Goal: Information Seeking & Learning: Learn about a topic

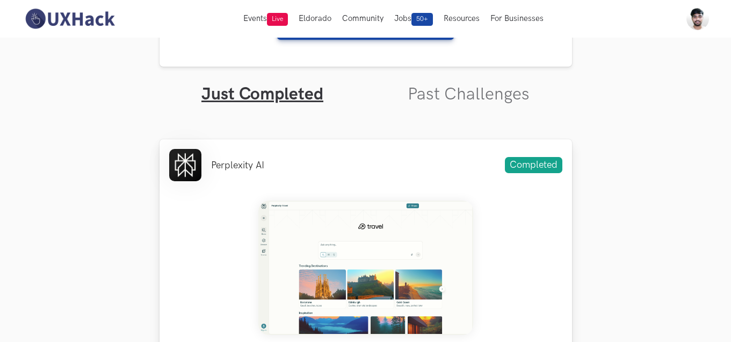
scroll to position [309, 0]
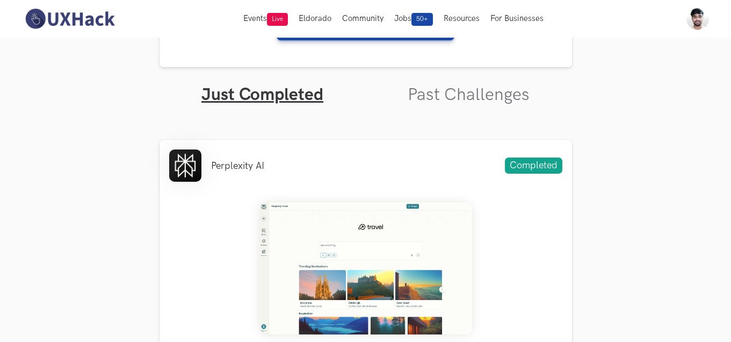
click at [394, 105] on ul "Just Completed Past Challenges" at bounding box center [366, 86] width 413 height 38
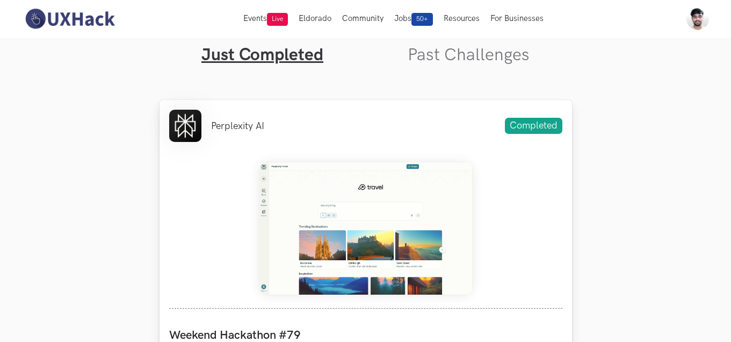
scroll to position [333, 0]
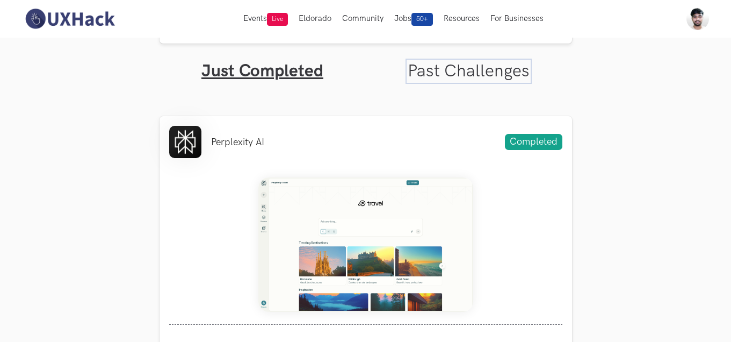
click at [437, 73] on link "Past Challenges" at bounding box center [469, 71] width 122 height 21
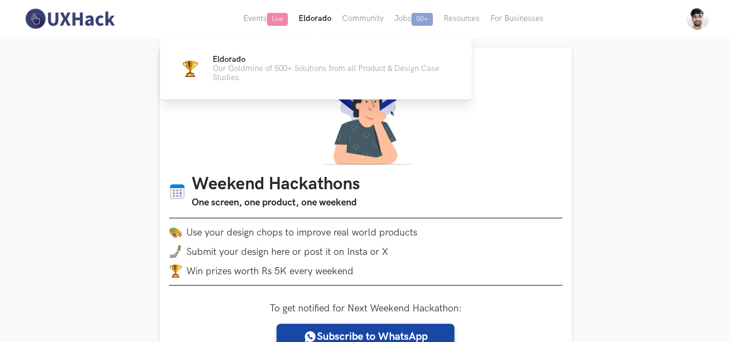
click at [310, 21] on button "Eldorado" at bounding box center [315, 19] width 44 height 38
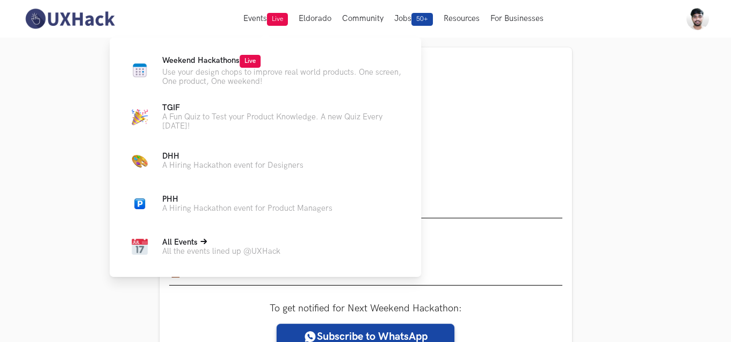
click at [203, 248] on p "All the events lined up @UXHack" at bounding box center [221, 251] width 118 height 9
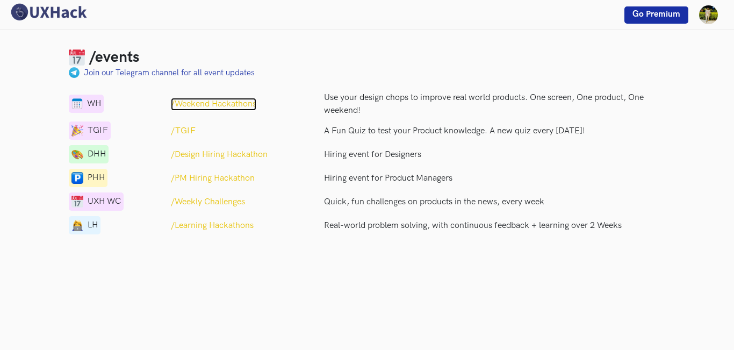
click at [204, 100] on p "/Weekend Hackathons" at bounding box center [213, 104] width 85 height 13
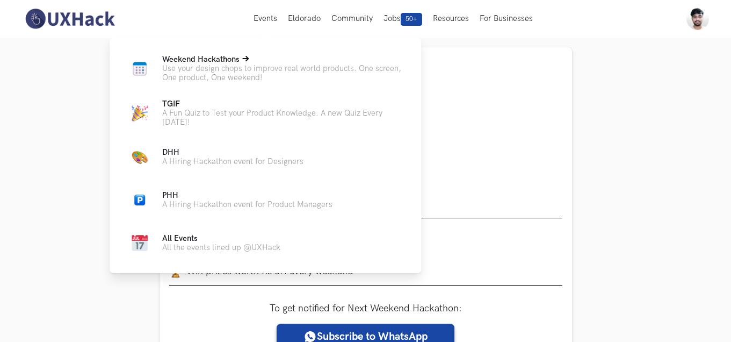
click at [214, 70] on p "Use your design chops to improve real world products. One screen, One product, …" at bounding box center [283, 73] width 242 height 18
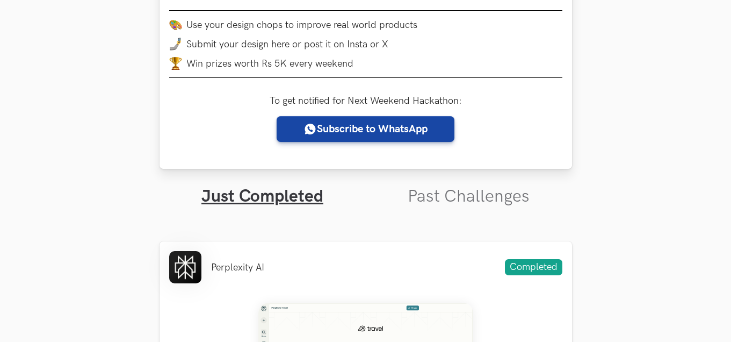
scroll to position [208, 0]
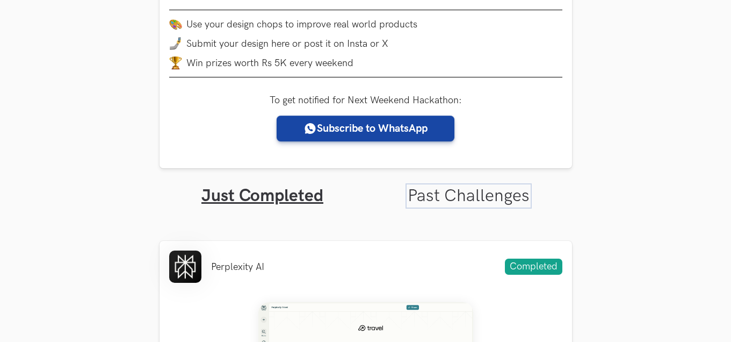
click at [456, 189] on link "Past Challenges" at bounding box center [469, 195] width 122 height 21
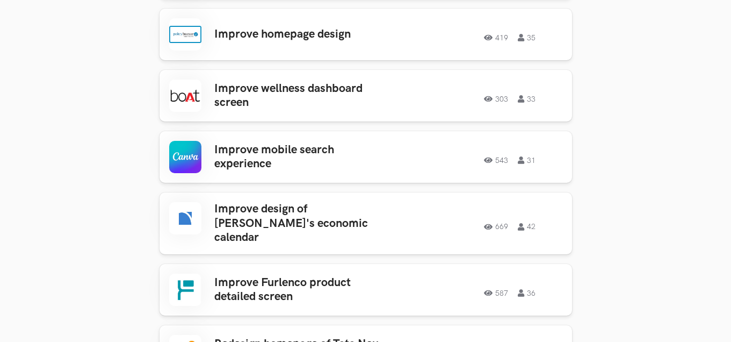
scroll to position [607, 0]
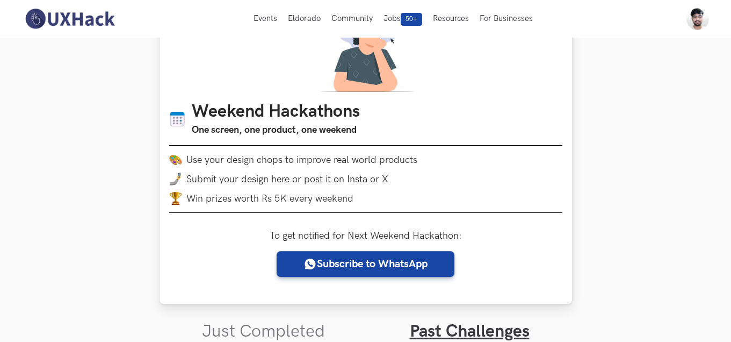
drag, startPoint x: 270, startPoint y: 103, endPoint x: 264, endPoint y: 157, distance: 54.6
click at [264, 157] on div "Weekend Hackathons One screen, one product, one weekend Use your design chops t…" at bounding box center [365, 161] width 393 height 119
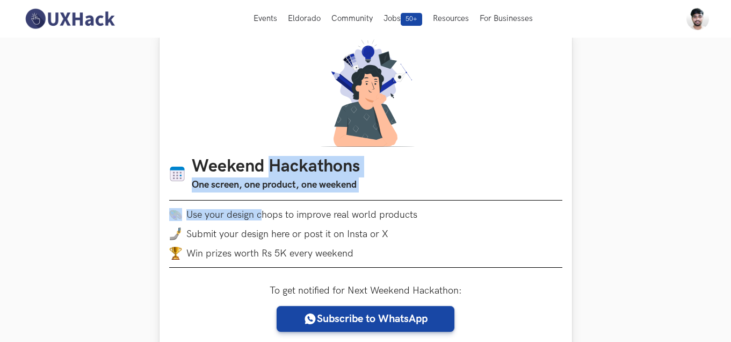
scroll to position [17, 0]
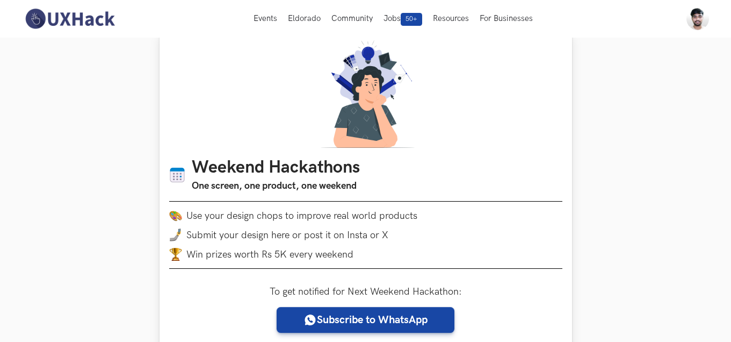
click at [400, 213] on li "Use your design chops to improve real world products" at bounding box center [365, 215] width 393 height 13
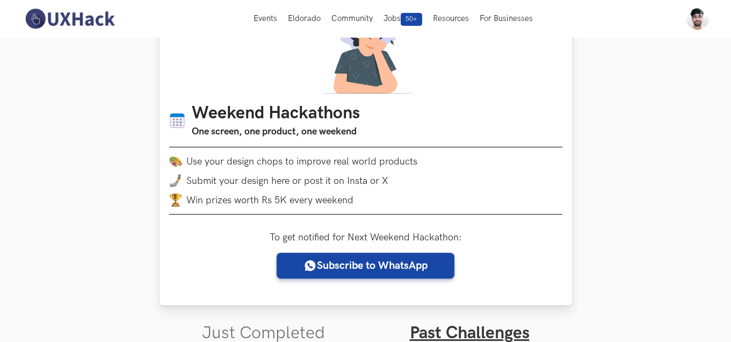
scroll to position [0, 0]
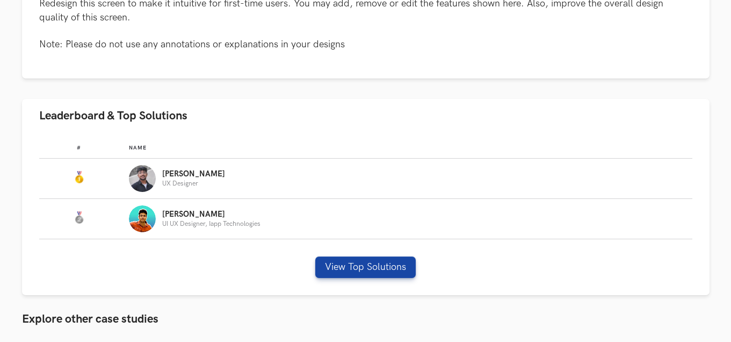
scroll to position [576, 0]
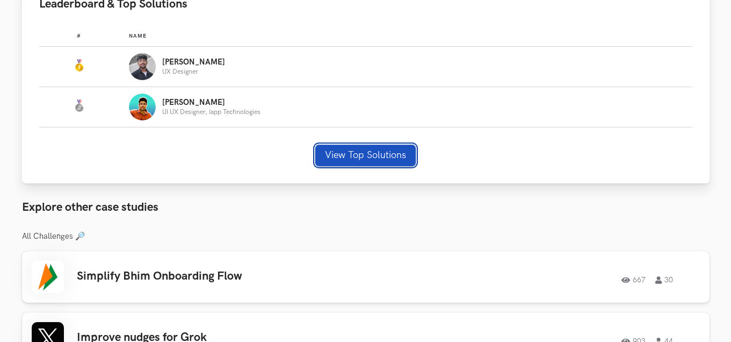
click at [374, 163] on button "View Top Solutions" at bounding box center [365, 154] width 100 height 21
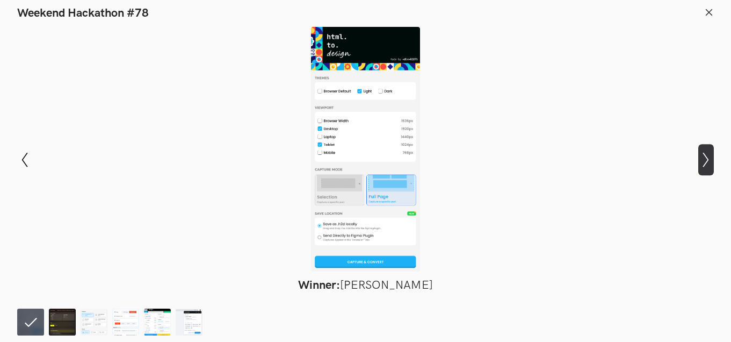
click at [711, 160] on icon "Show next slide" at bounding box center [706, 160] width 16 height 16
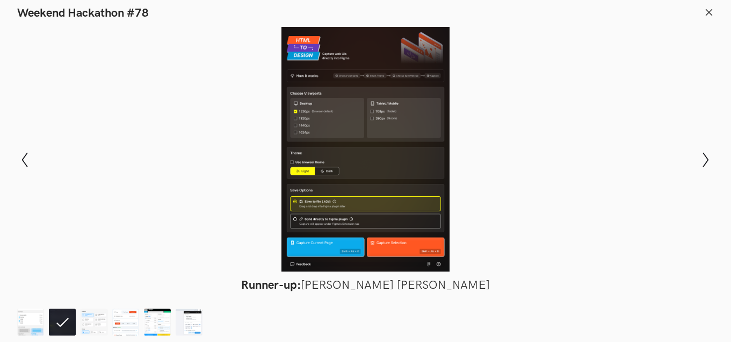
drag, startPoint x: 372, startPoint y: 129, endPoint x: 333, endPoint y: 101, distance: 48.1
drag, startPoint x: 333, startPoint y: 101, endPoint x: 294, endPoint y: 71, distance: 49.1
click at [294, 71] on div at bounding box center [365, 149] width 653 height 244
click at [24, 160] on icon "Show previous slide" at bounding box center [25, 160] width 16 height 16
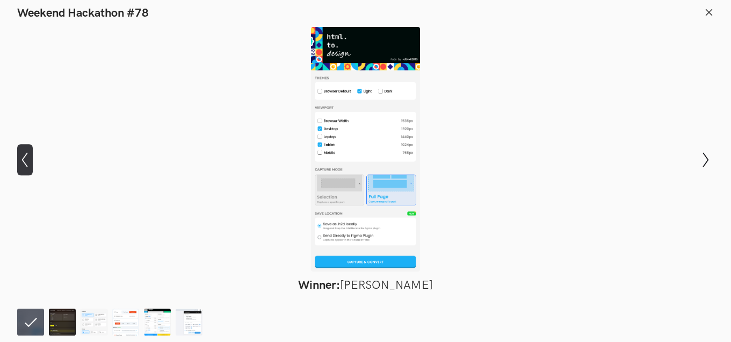
click at [24, 160] on icon "Show previous slide" at bounding box center [25, 160] width 16 height 16
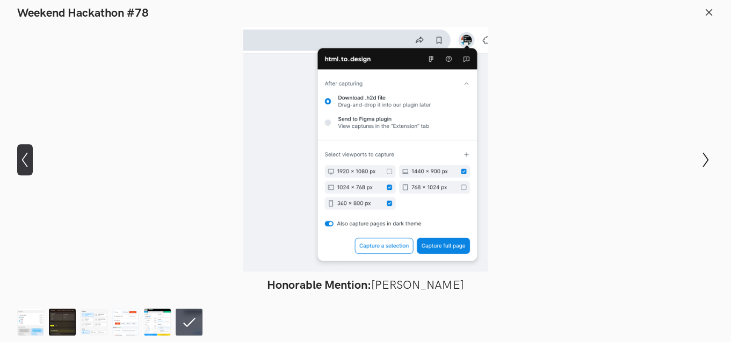
click at [30, 155] on icon "Show previous slide" at bounding box center [25, 160] width 16 height 16
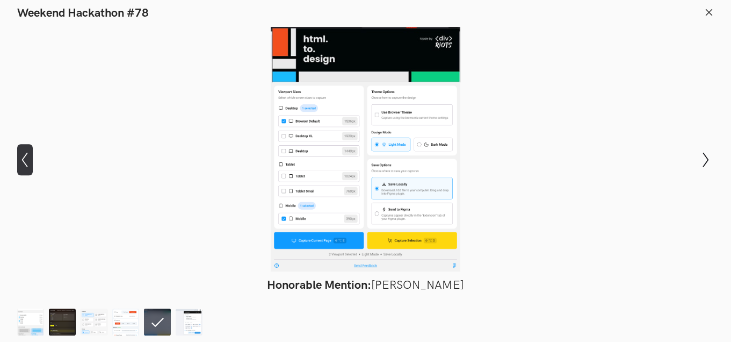
click at [30, 155] on icon "Show previous slide" at bounding box center [25, 160] width 16 height 16
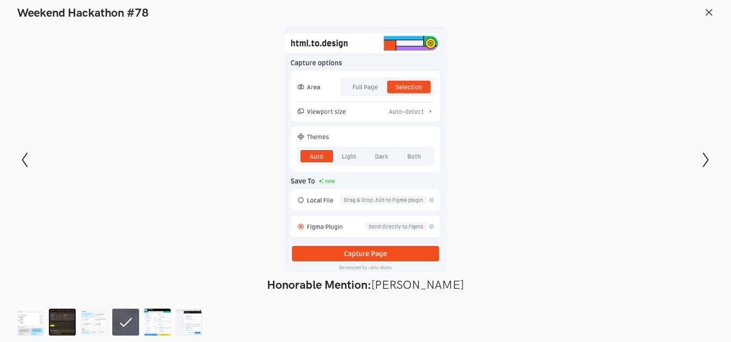
drag, startPoint x: 326, startPoint y: 159, endPoint x: 553, endPoint y: 139, distance: 228.1
click at [553, 139] on div at bounding box center [365, 149] width 653 height 244
click at [710, 18] on button at bounding box center [709, 14] width 10 height 12
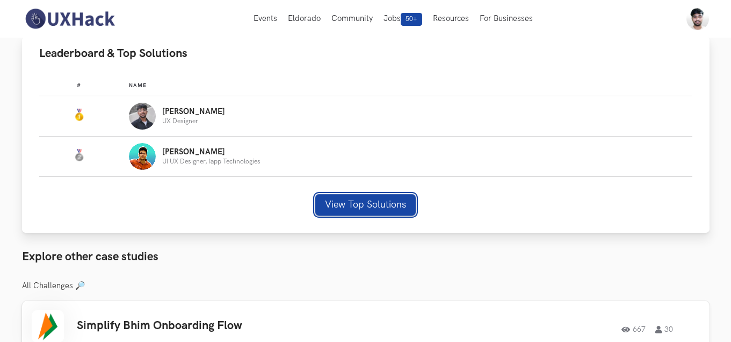
scroll to position [532, 0]
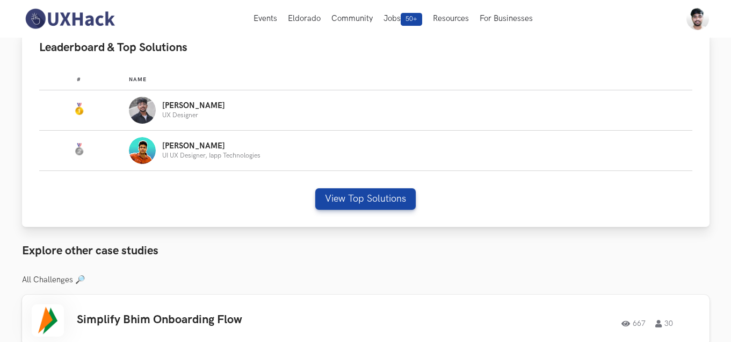
click at [364, 186] on div "# Name #: Name: [PERSON_NAME] Designer #: Name: [PERSON_NAME] UI UX Designer, I…" at bounding box center [366, 145] width 688 height 162
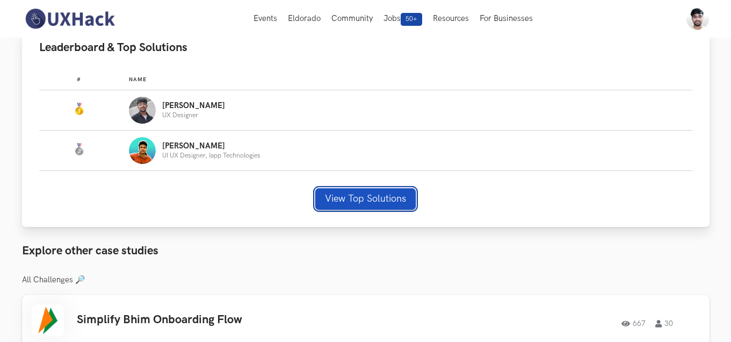
click at [364, 202] on button "View Top Solutions" at bounding box center [365, 198] width 100 height 21
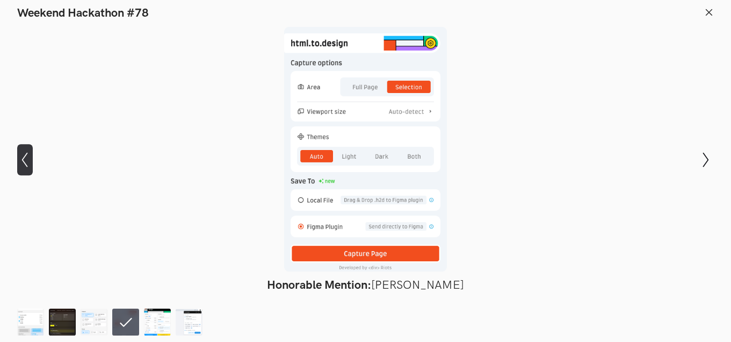
click at [21, 150] on button "Show previous slide" at bounding box center [25, 159] width 16 height 31
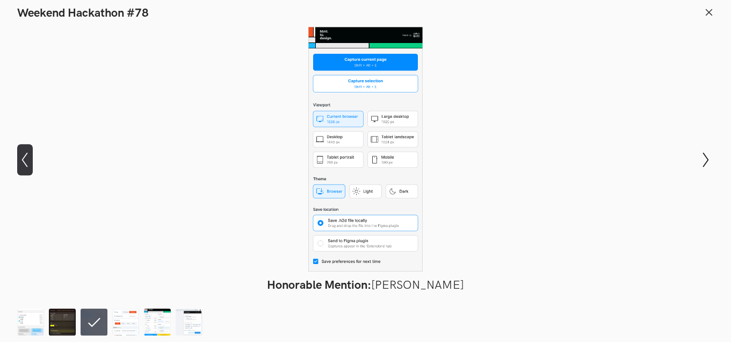
click at [21, 150] on button "Show previous slide" at bounding box center [25, 159] width 16 height 31
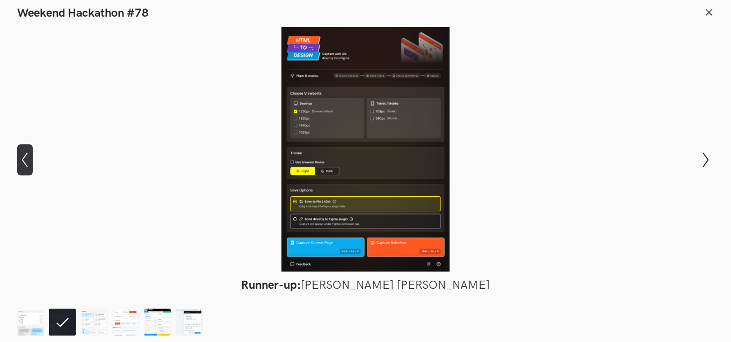
click at [21, 150] on button "Show previous slide" at bounding box center [25, 159] width 16 height 31
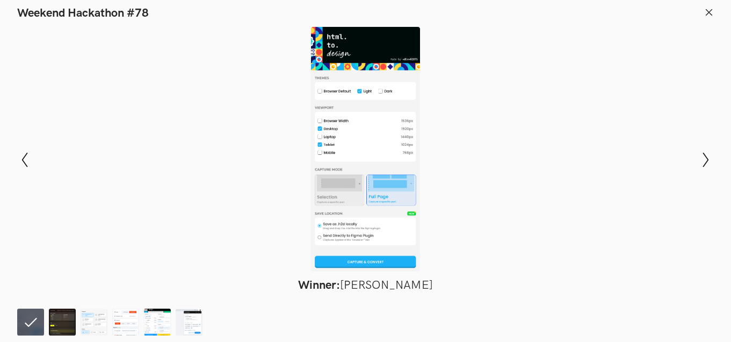
drag, startPoint x: 349, startPoint y: 146, endPoint x: 313, endPoint y: 89, distance: 67.5
click at [313, 89] on div at bounding box center [365, 149] width 653 height 244
click at [709, 165] on icon "Show next slide" at bounding box center [706, 160] width 16 height 16
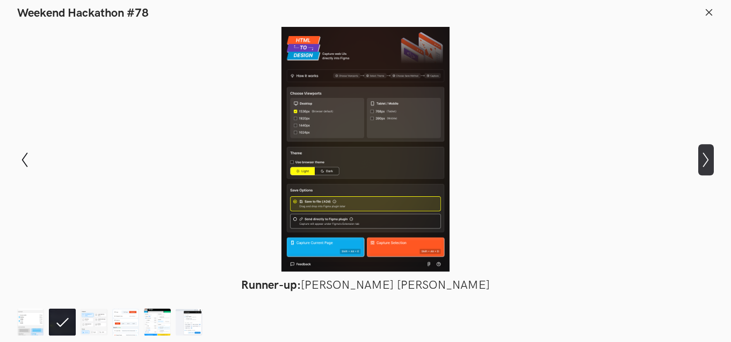
click at [700, 160] on icon "Show next slide" at bounding box center [706, 160] width 16 height 16
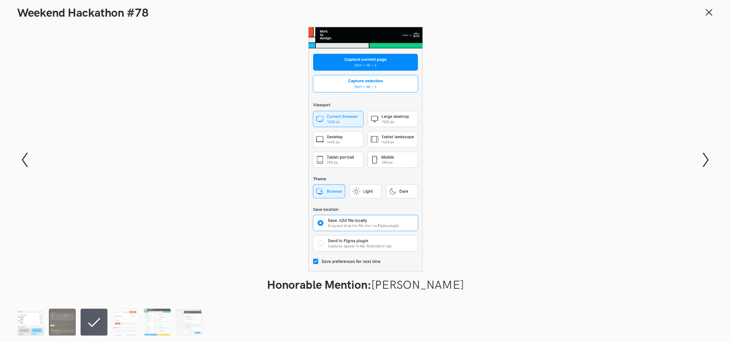
click at [31, 330] on img at bounding box center [30, 321] width 27 height 27
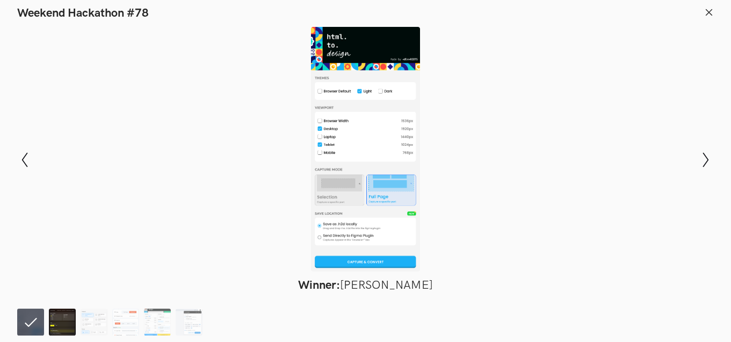
click at [54, 327] on img at bounding box center [62, 321] width 27 height 27
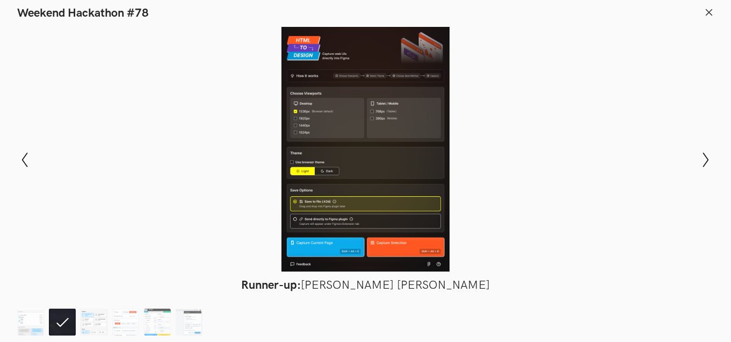
click at [93, 321] on img at bounding box center [94, 321] width 27 height 27
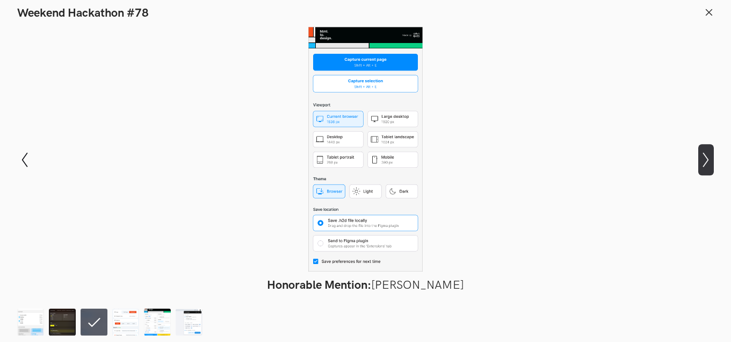
click at [707, 158] on icon at bounding box center [706, 159] width 6 height 15
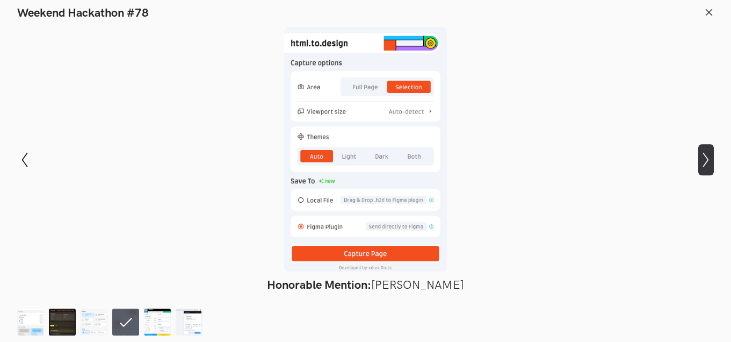
click at [713, 162] on icon "Show next slide" at bounding box center [706, 160] width 16 height 16
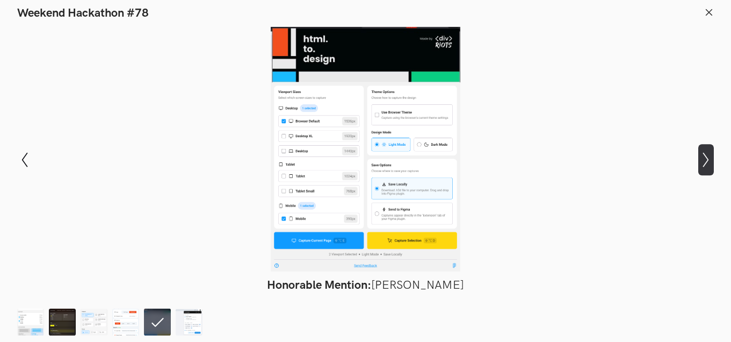
click at [713, 162] on icon "Show next slide" at bounding box center [706, 160] width 16 height 16
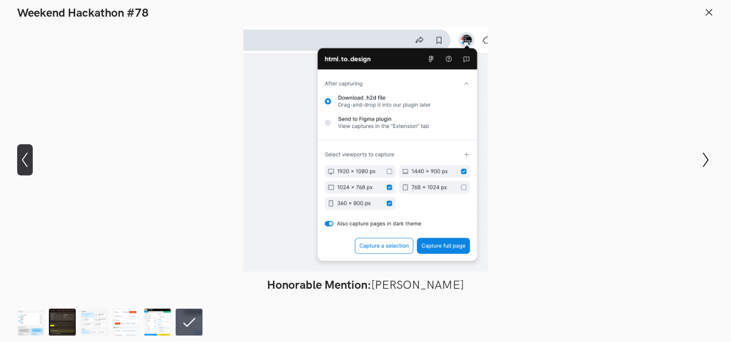
click at [21, 153] on icon "Show previous slide" at bounding box center [25, 160] width 16 height 16
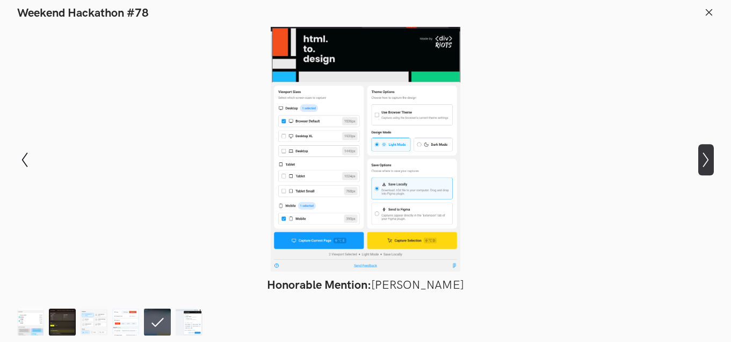
click at [704, 158] on icon "Show next slide" at bounding box center [706, 160] width 16 height 16
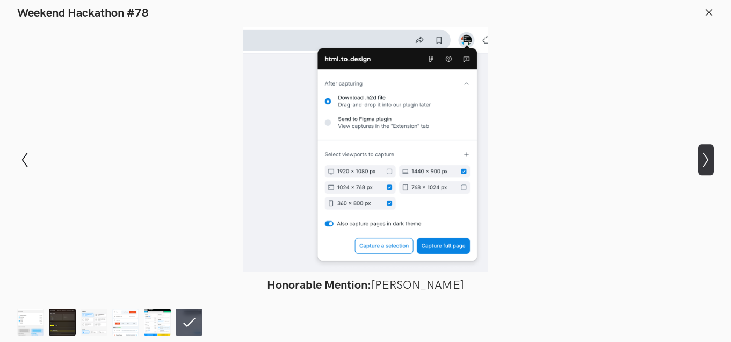
scroll to position [0, 0]
click at [710, 15] on icon at bounding box center [709, 13] width 10 height 10
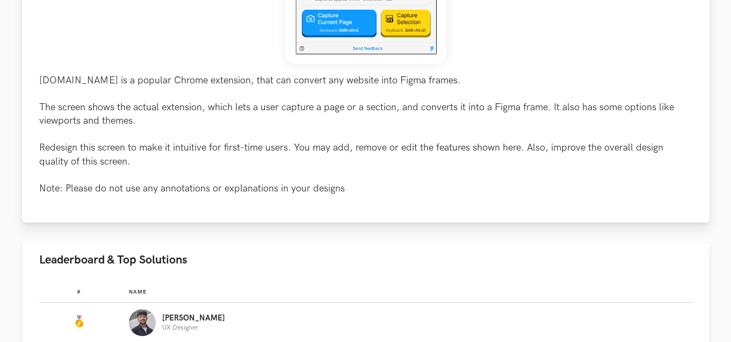
scroll to position [512, 0]
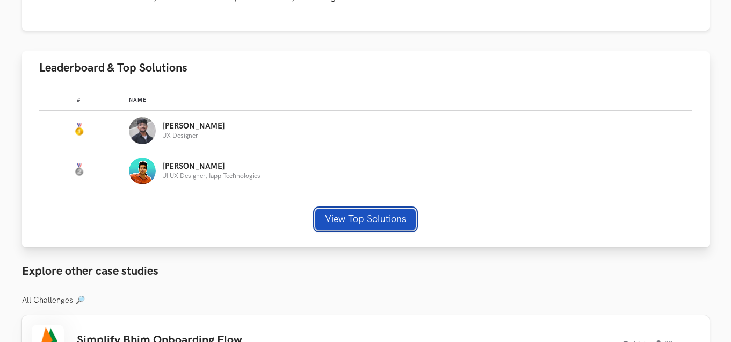
click at [368, 219] on button "View Top Solutions" at bounding box center [365, 218] width 100 height 21
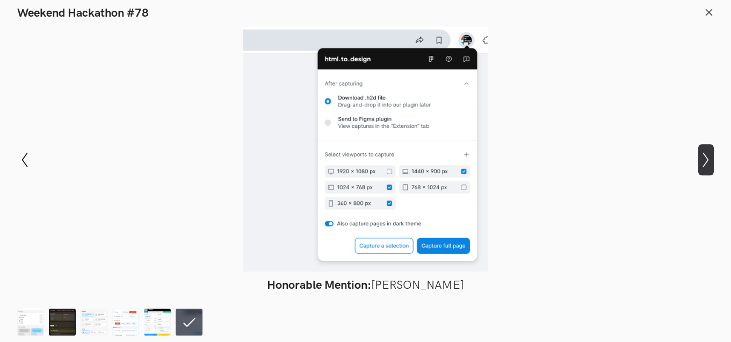
click at [709, 163] on icon "Show next slide" at bounding box center [706, 160] width 16 height 16
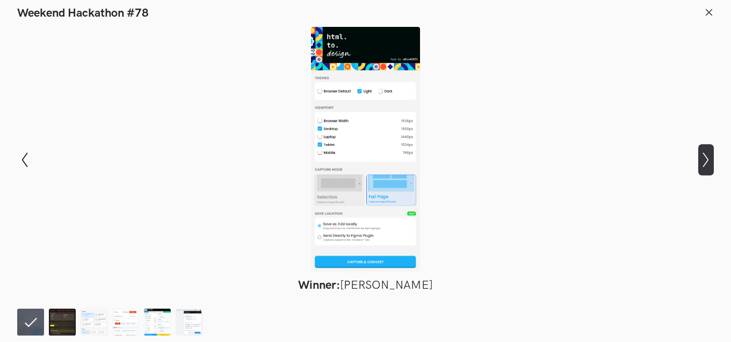
click at [709, 163] on icon "Show next slide" at bounding box center [706, 160] width 16 height 16
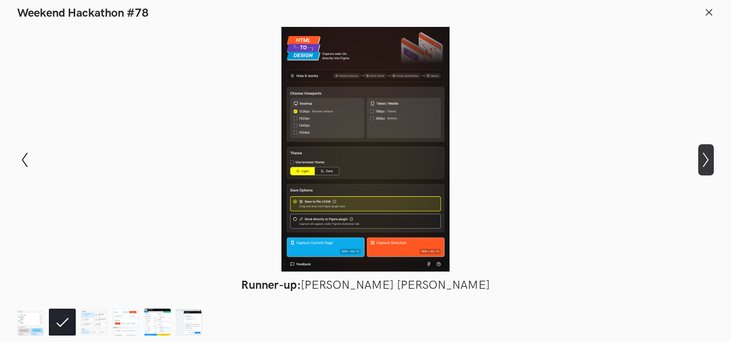
click at [709, 163] on icon "Show next slide" at bounding box center [706, 160] width 16 height 16
